Goal: Task Accomplishment & Management: Use online tool/utility

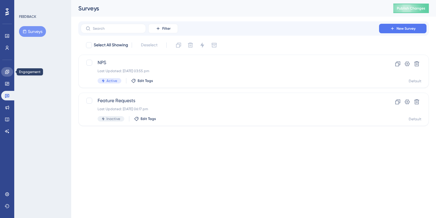
click at [10, 69] on link at bounding box center [7, 71] width 12 height 9
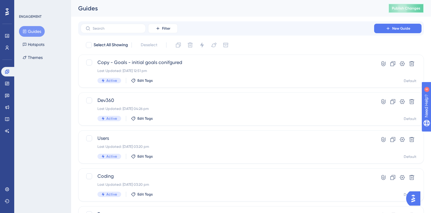
click at [417, 9] on span "Publish Changes" at bounding box center [406, 8] width 28 height 5
